Goal: Task Accomplishment & Management: Manage account settings

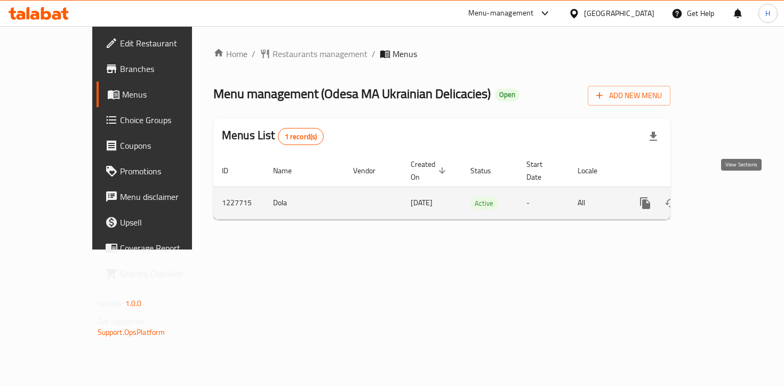
click at [728, 197] on icon "enhanced table" at bounding box center [721, 203] width 13 height 13
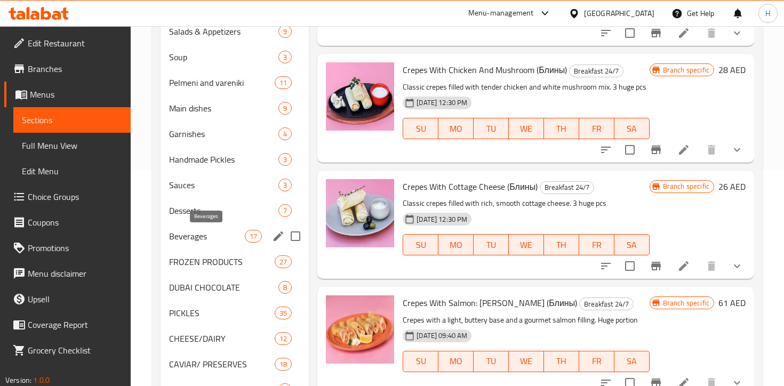
scroll to position [293, 0]
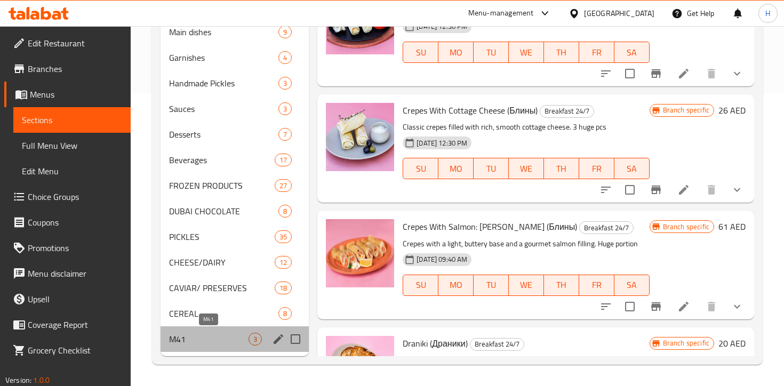
click at [214, 334] on span "M41" at bounding box center [208, 339] width 79 height 13
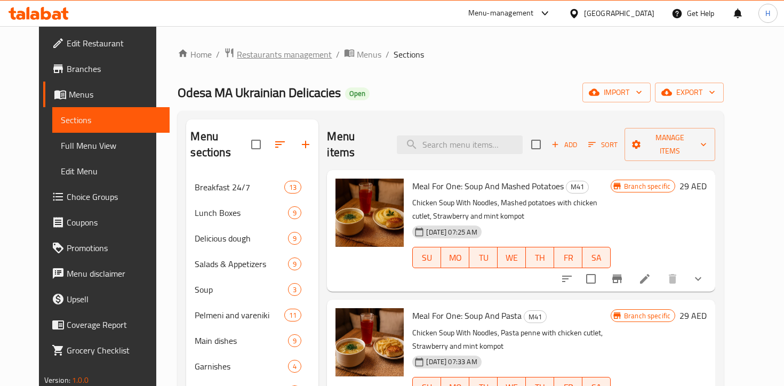
click at [283, 49] on span "Restaurants management" at bounding box center [284, 54] width 95 height 13
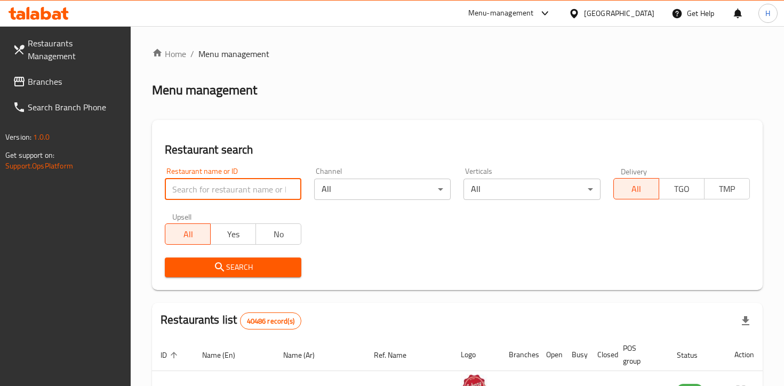
click at [237, 183] on input "search" at bounding box center [233, 189] width 136 height 21
type input "[PERSON_NAME]"
click button "Search" at bounding box center [233, 267] width 136 height 20
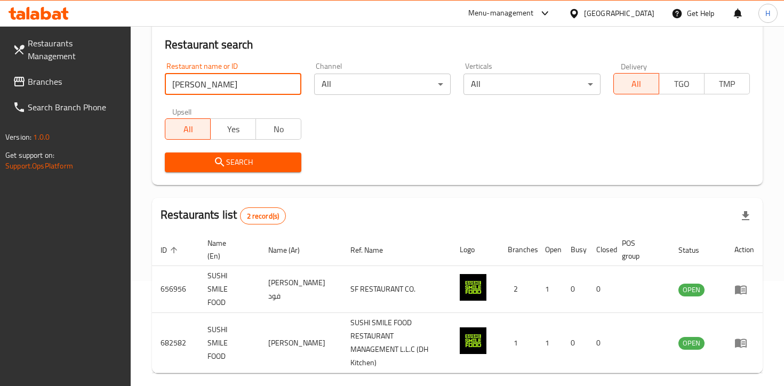
scroll to position [127, 0]
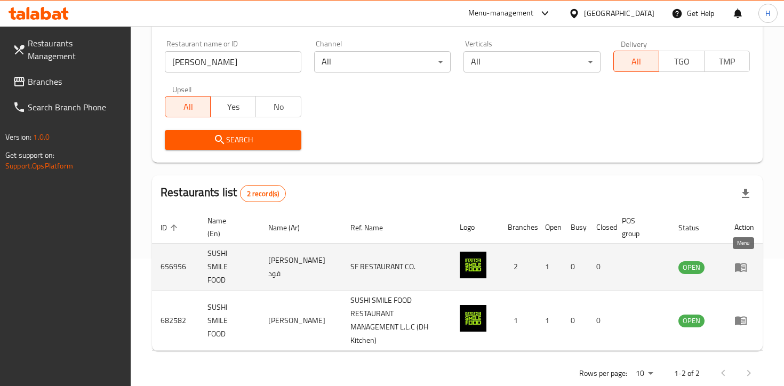
click at [742, 261] on icon "enhanced table" at bounding box center [740, 267] width 13 height 13
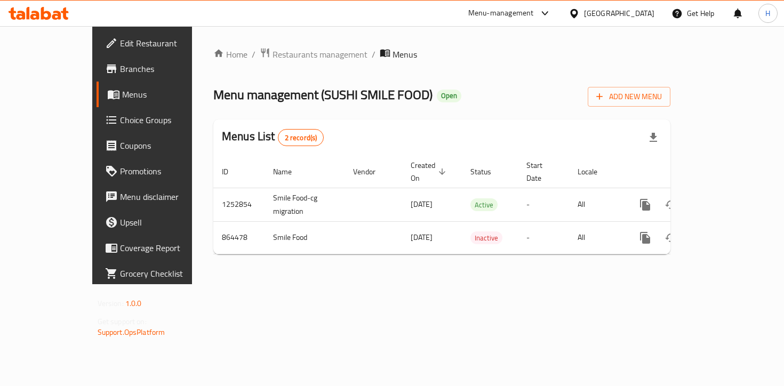
click at [122, 95] on span "Menus" at bounding box center [168, 94] width 92 height 13
click at [96, 106] on link "Menus" at bounding box center [159, 95] width 126 height 26
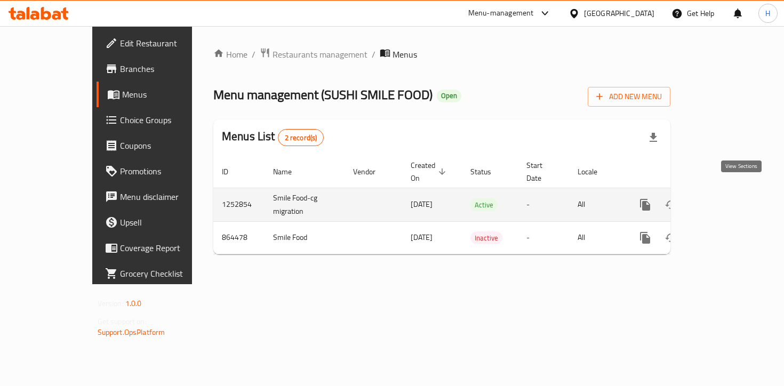
click at [727, 200] on icon "enhanced table" at bounding box center [722, 205] width 10 height 10
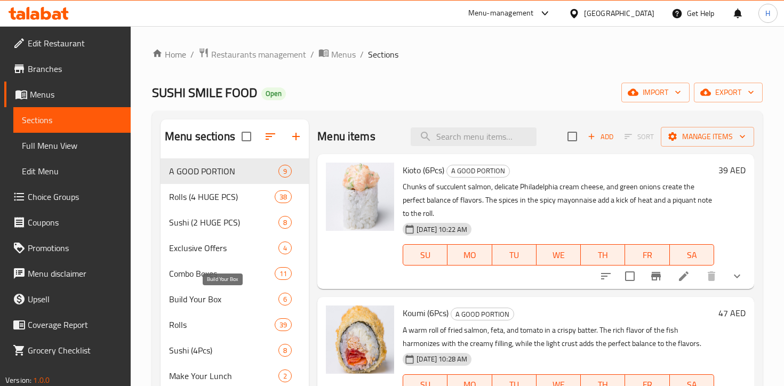
scroll to position [241, 0]
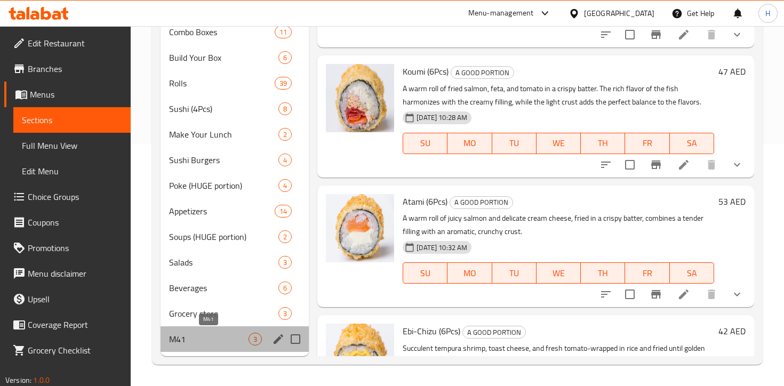
click at [204, 337] on span "M41" at bounding box center [208, 339] width 79 height 13
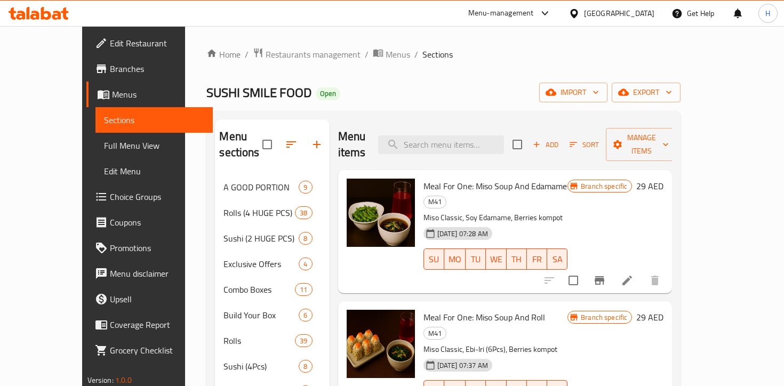
drag, startPoint x: 174, startPoint y: 53, endPoint x: 159, endPoint y: 31, distance: 25.7
